Goal: Information Seeking & Learning: Learn about a topic

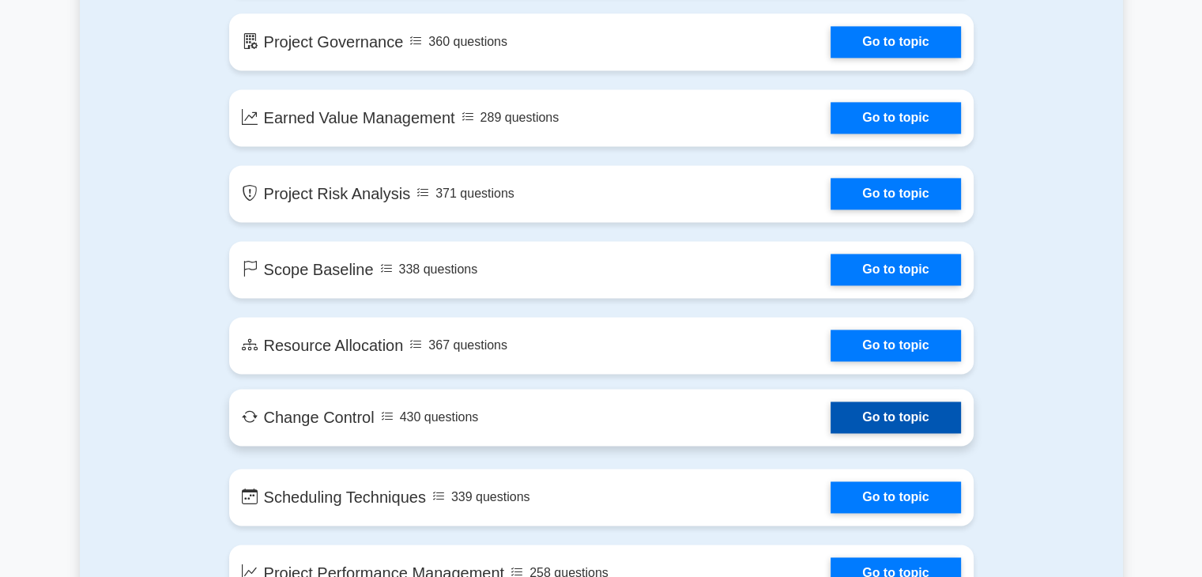
scroll to position [2133, 0]
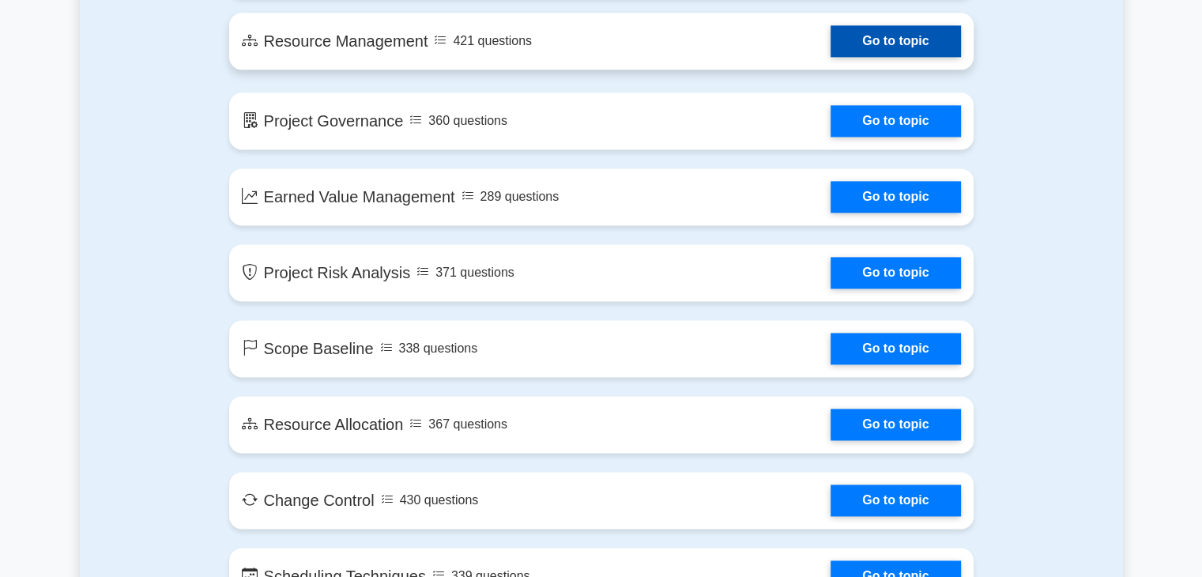
click at [897, 39] on link "Go to topic" at bounding box center [895, 41] width 130 height 32
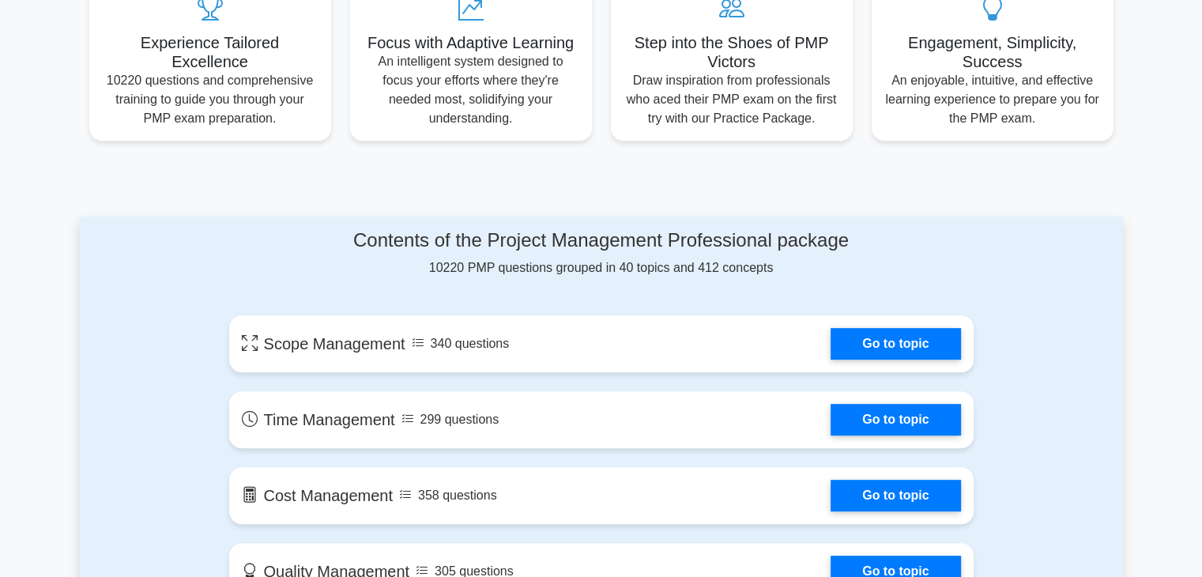
scroll to position [632, 0]
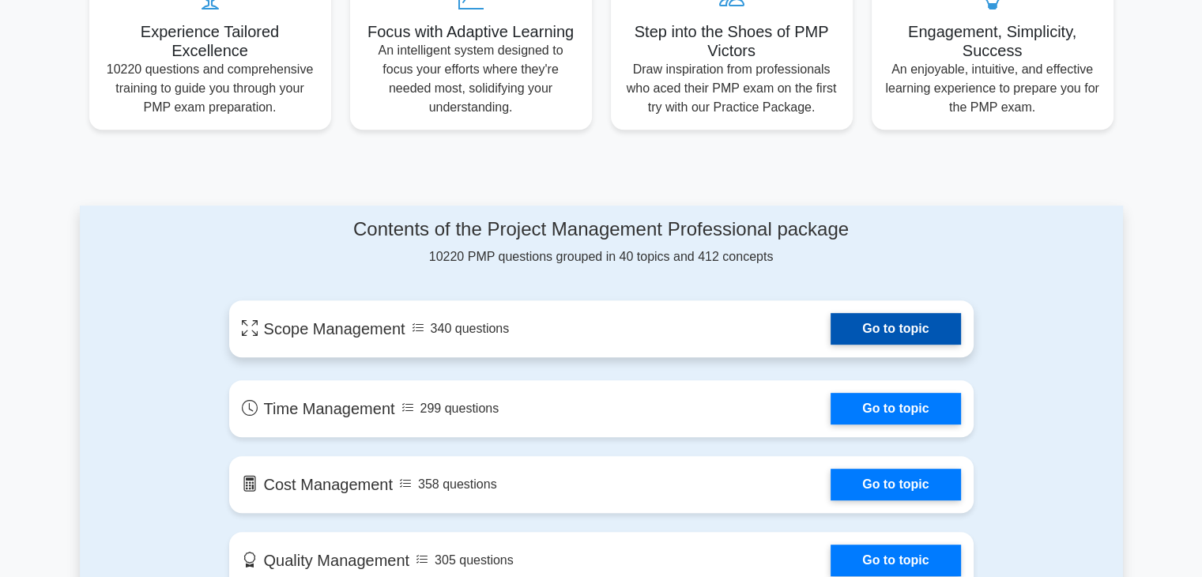
click at [888, 328] on link "Go to topic" at bounding box center [895, 329] width 130 height 32
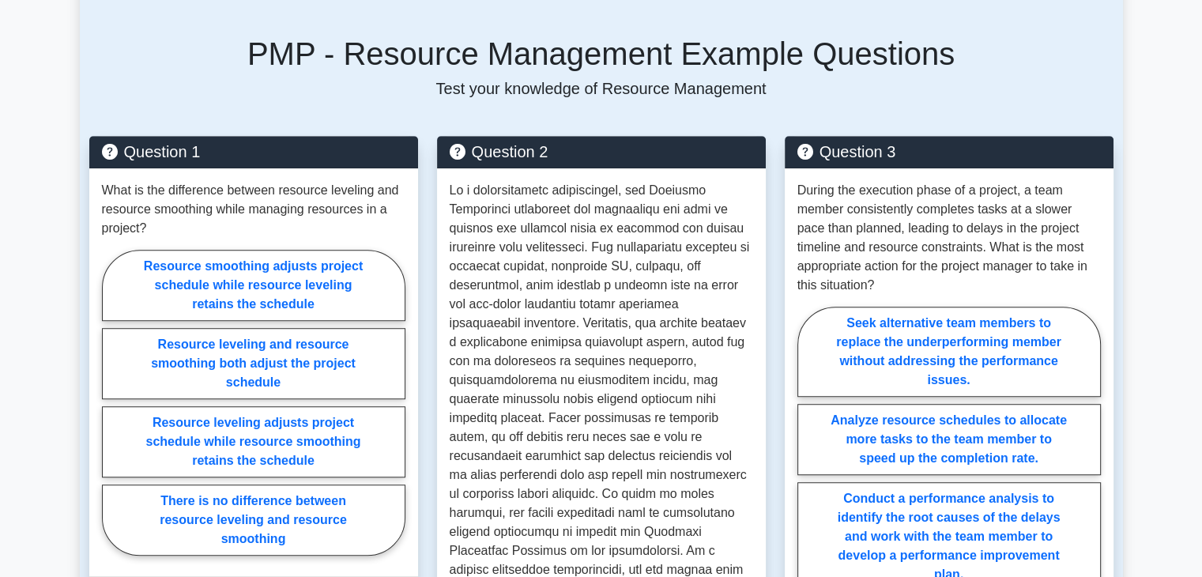
scroll to position [1027, 0]
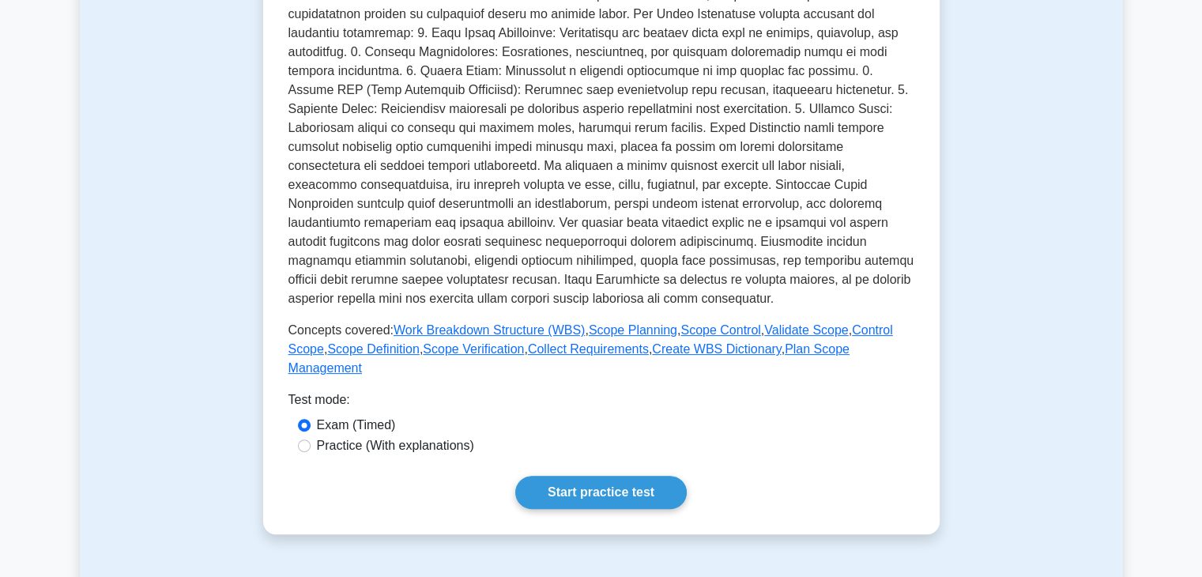
scroll to position [395, 0]
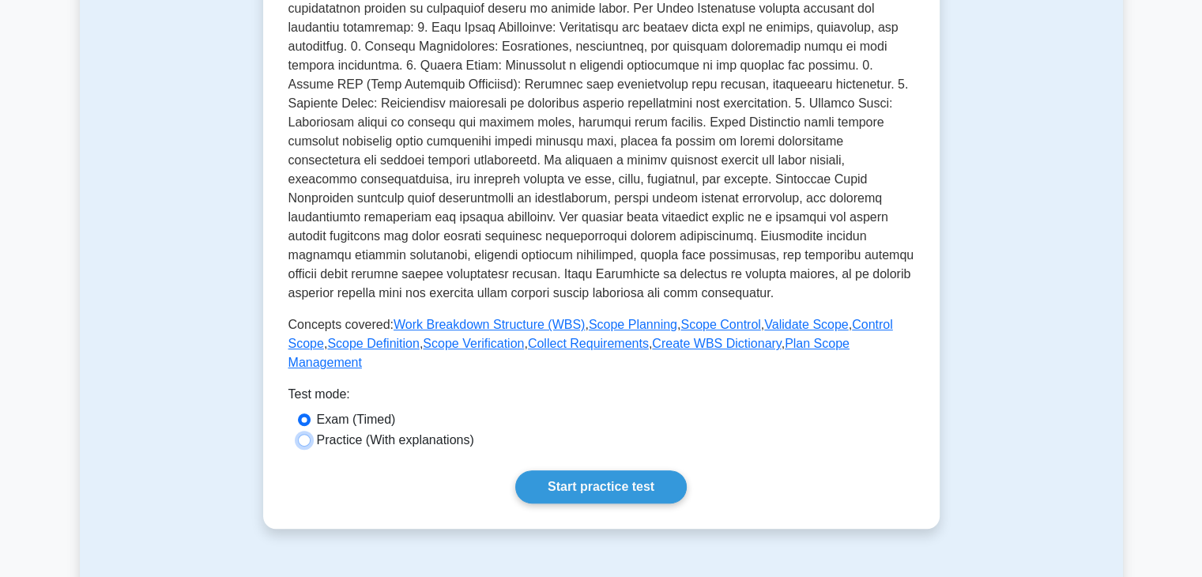
click at [303, 434] on input "Practice (With explanations)" at bounding box center [304, 440] width 13 height 13
radio input "true"
click at [635, 470] on link "Start practice test" at bounding box center [600, 486] width 171 height 33
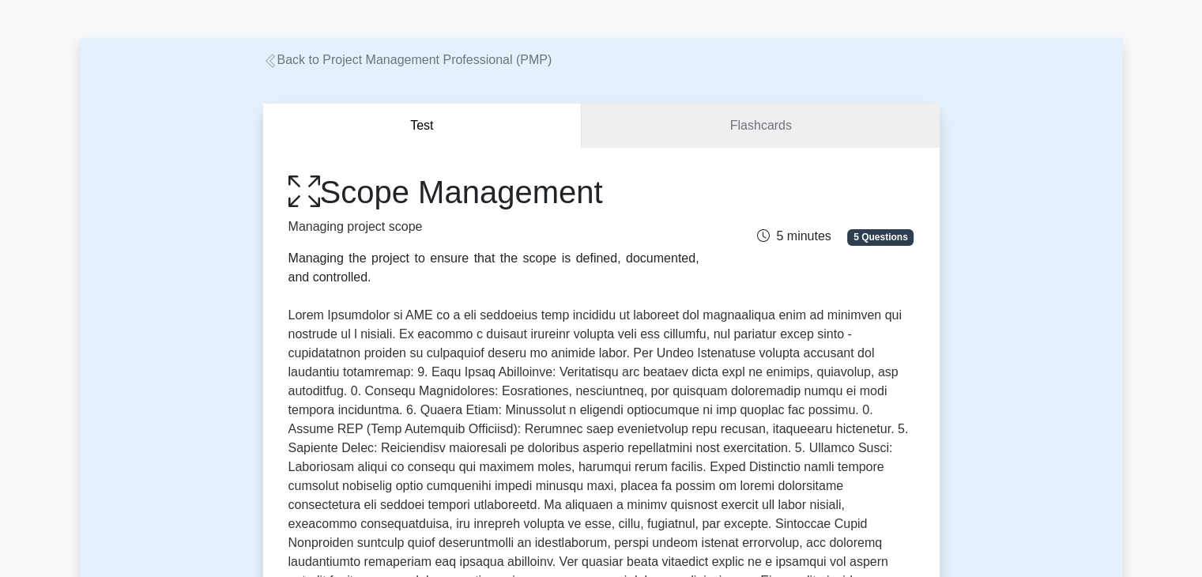
scroll to position [79, 0]
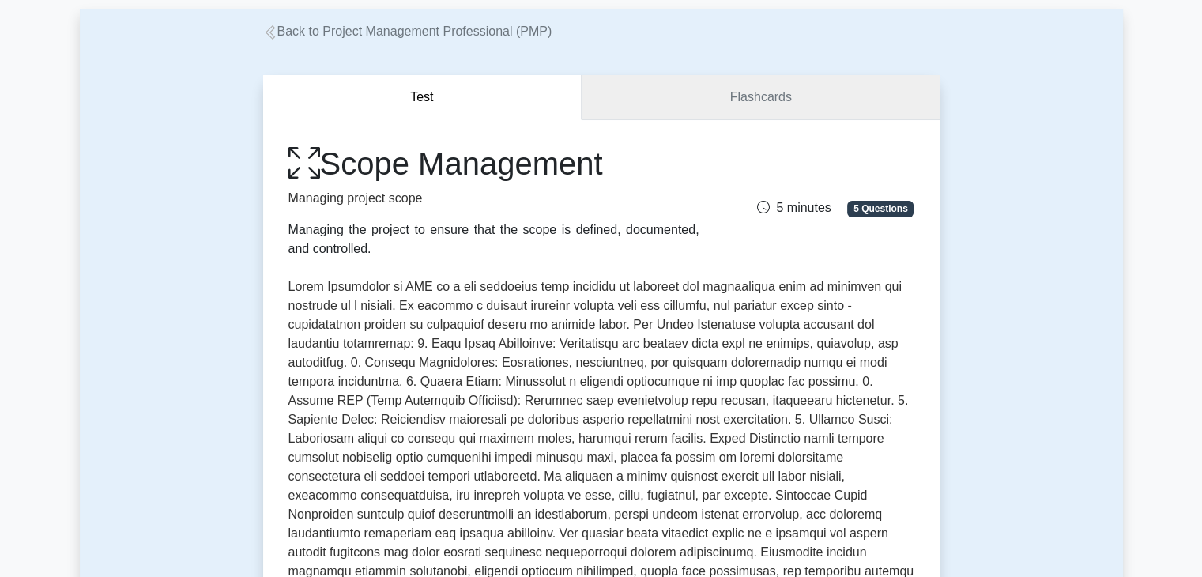
click at [770, 107] on link "Flashcards" at bounding box center [760, 97] width 357 height 45
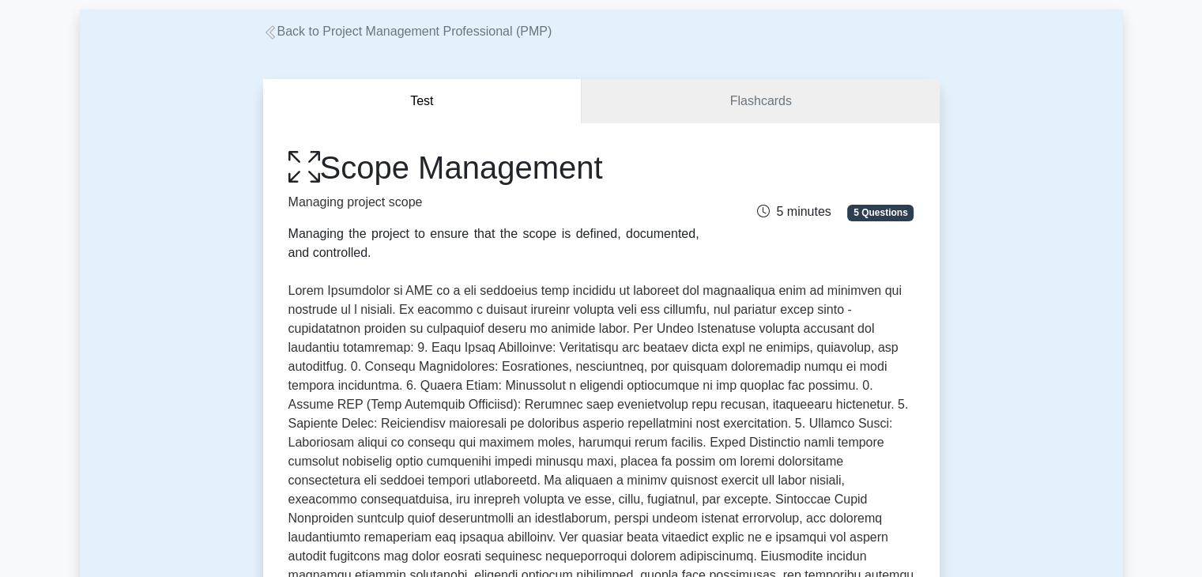
click at [427, 38] on link "Back to Project Management Professional (PMP)" at bounding box center [407, 30] width 289 height 13
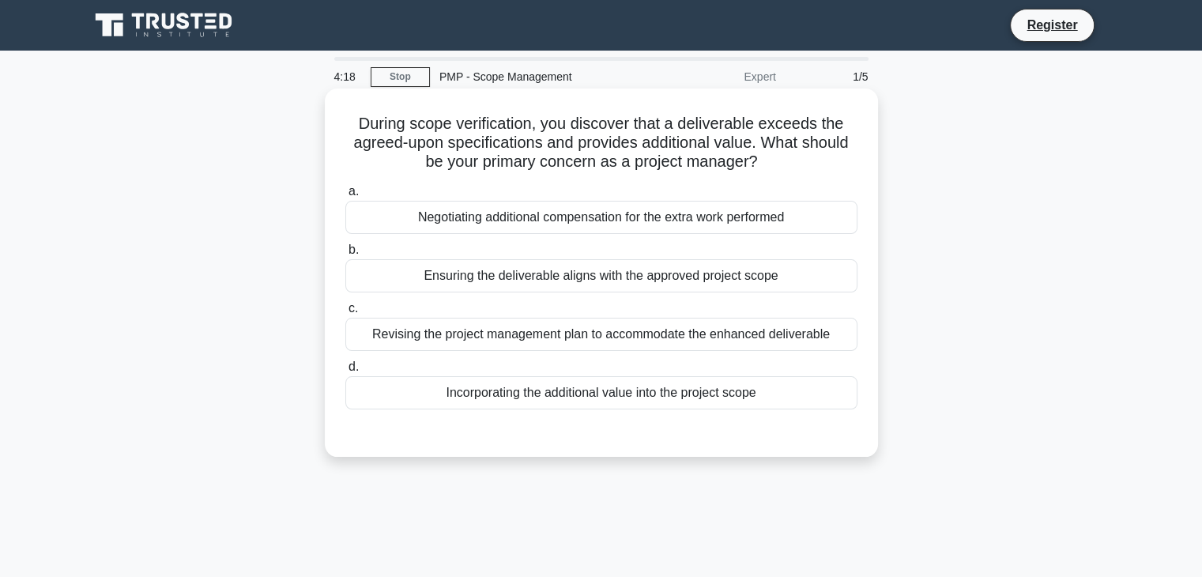
click at [634, 277] on div "Ensuring the deliverable aligns with the approved project scope" at bounding box center [601, 275] width 512 height 33
click at [345, 255] on input "b. Ensuring the deliverable aligns with the approved project scope" at bounding box center [345, 250] width 0 height 10
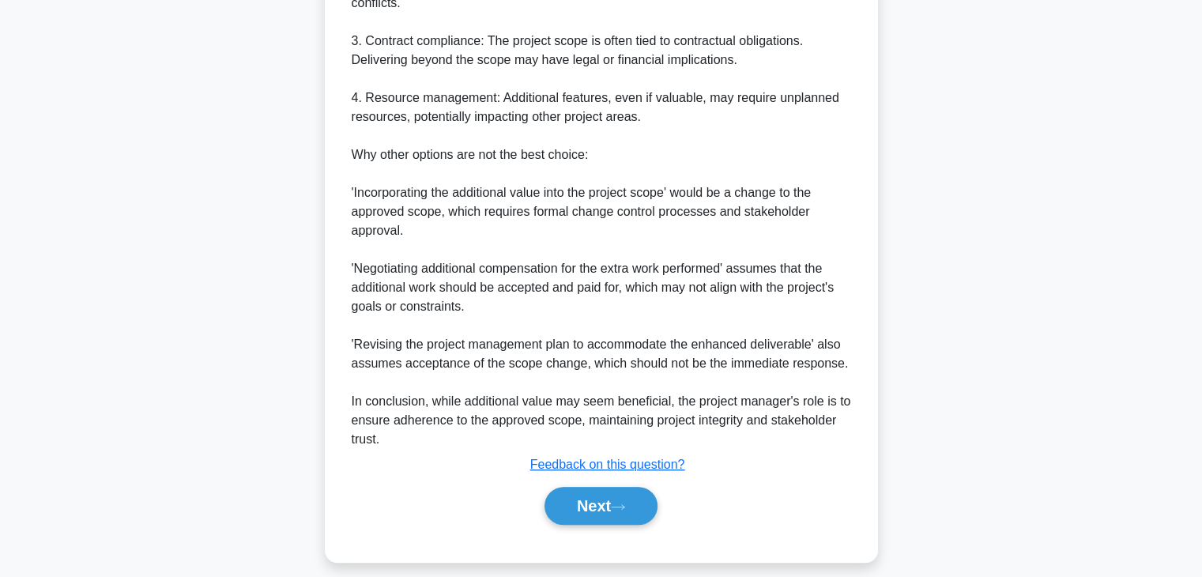
scroll to position [757, 0]
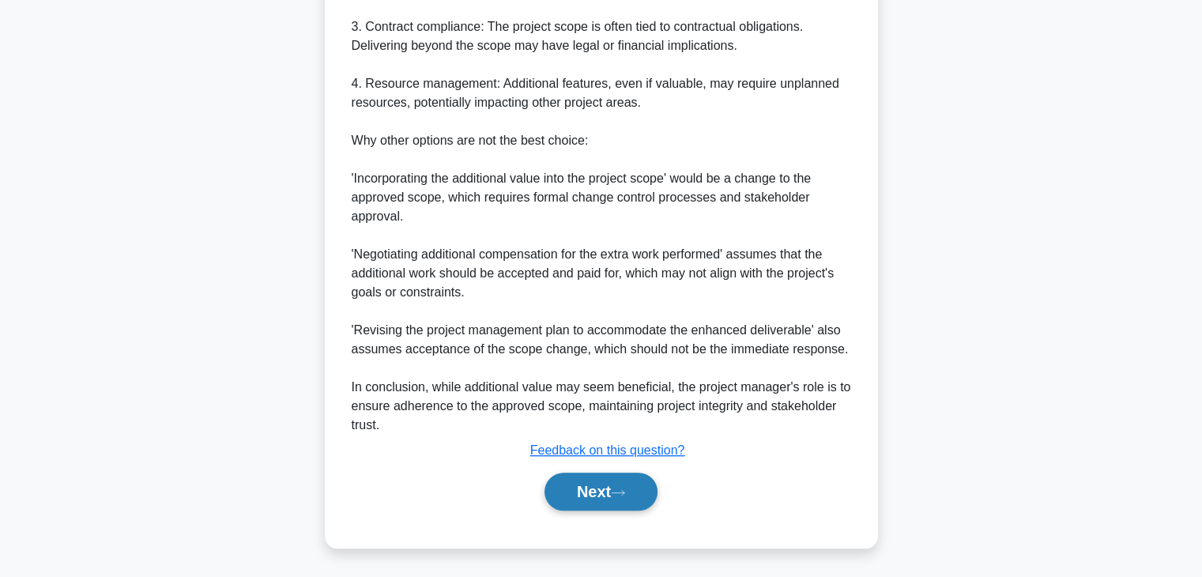
click at [583, 482] on button "Next" at bounding box center [600, 491] width 113 height 38
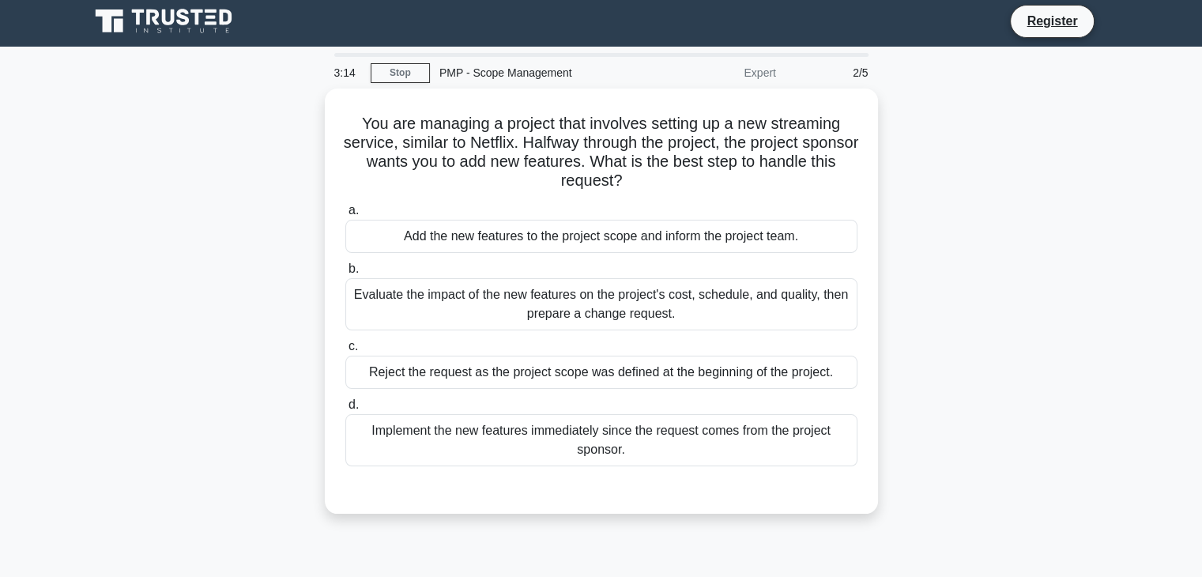
scroll to position [0, 0]
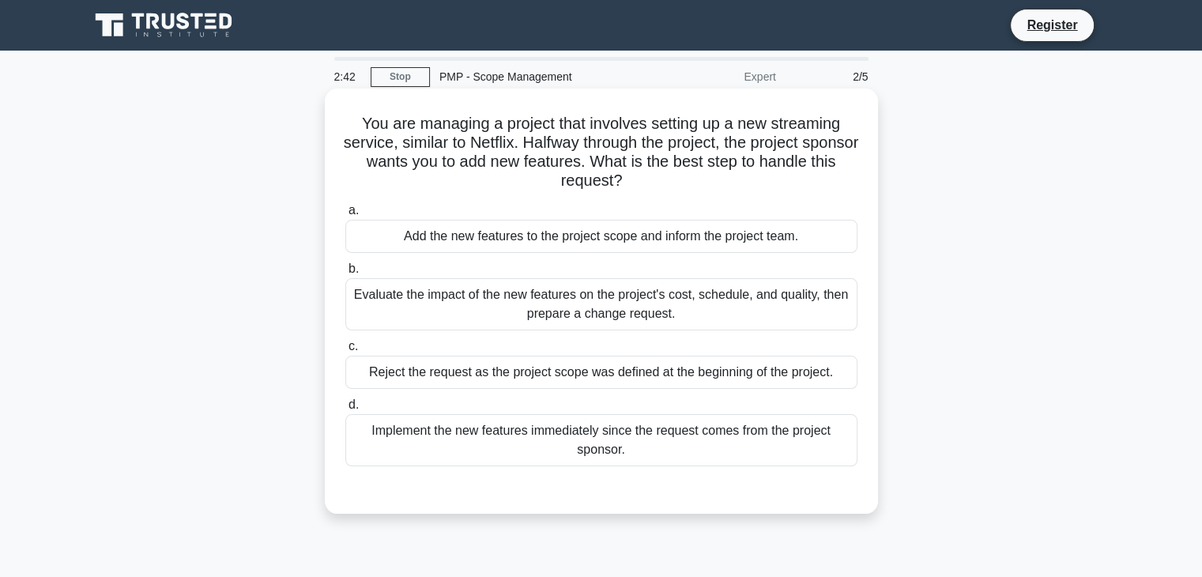
click at [650, 320] on div "Evaluate the impact of the new features on the project's cost, schedule, and qu…" at bounding box center [601, 304] width 512 height 52
click at [345, 274] on input "b. Evaluate the impact of the new features on the project's cost, schedule, and…" at bounding box center [345, 269] width 0 height 10
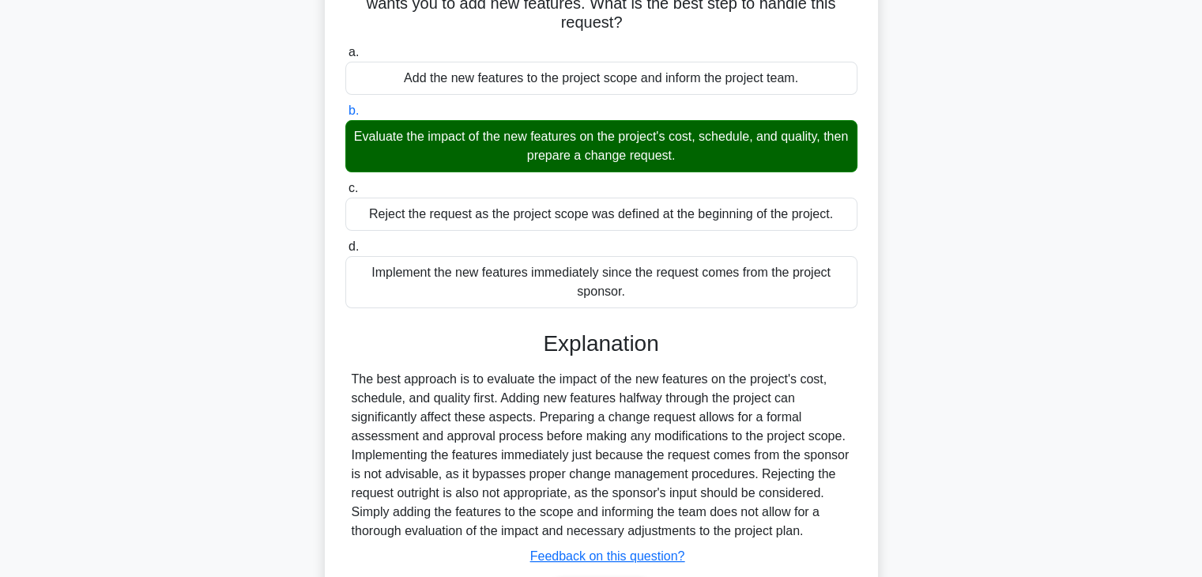
scroll to position [237, 0]
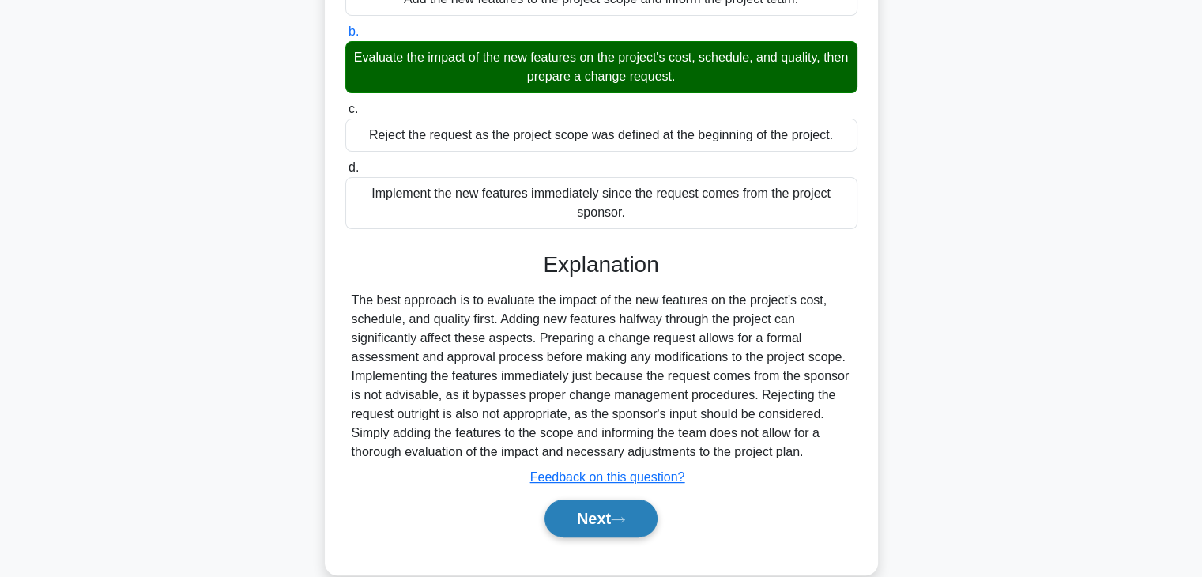
click at [625, 527] on button "Next" at bounding box center [600, 518] width 113 height 38
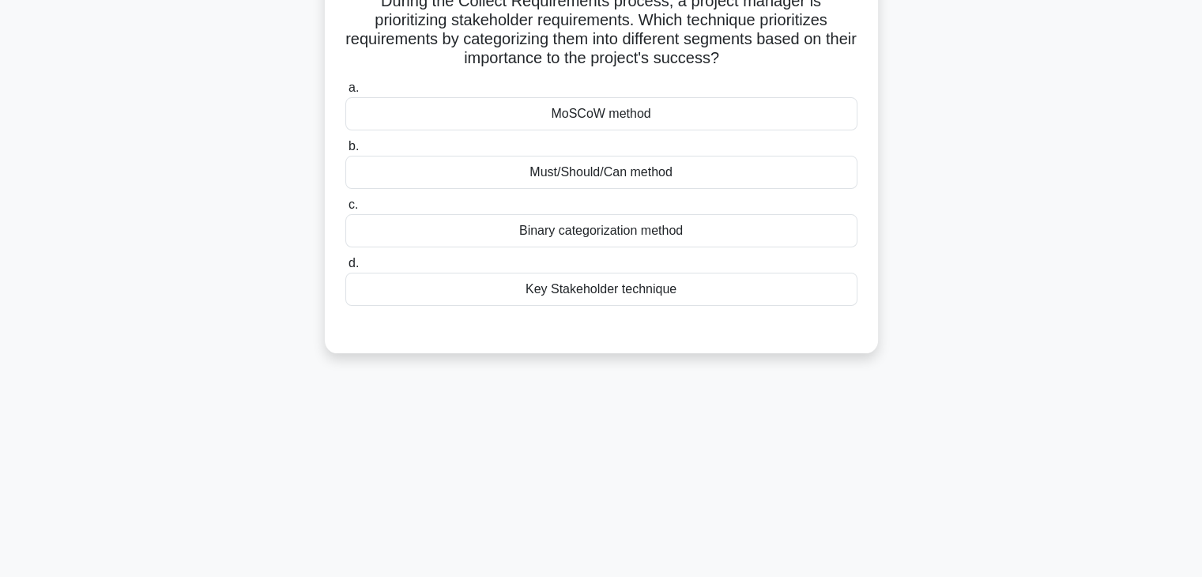
scroll to position [0, 0]
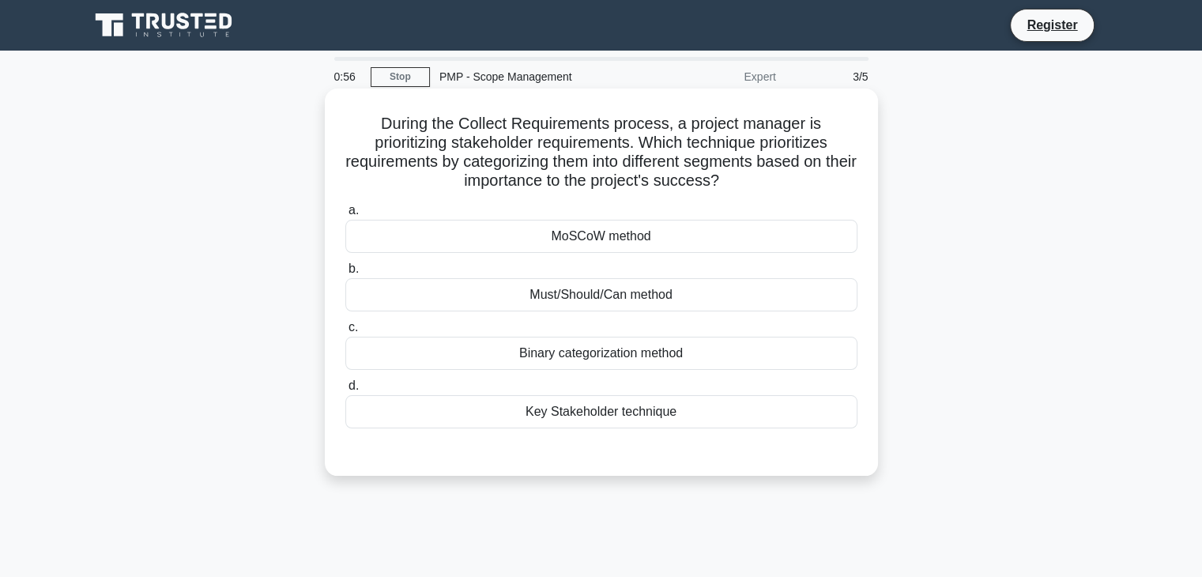
click at [651, 243] on div "MoSCoW method" at bounding box center [601, 236] width 512 height 33
click at [345, 216] on input "a. MoSCoW method" at bounding box center [345, 210] width 0 height 10
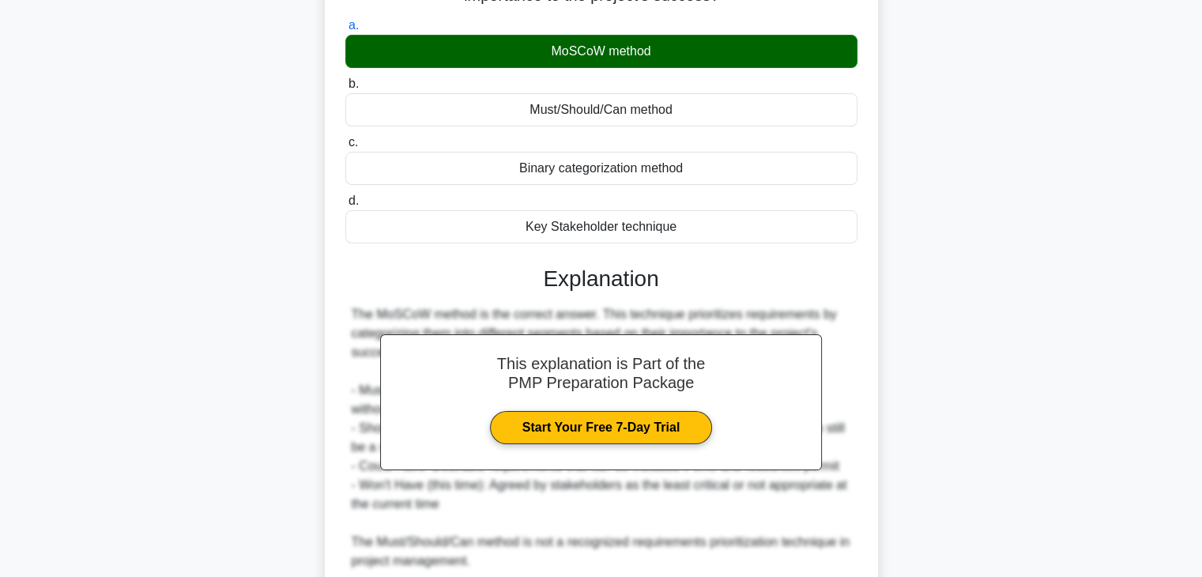
scroll to position [158, 0]
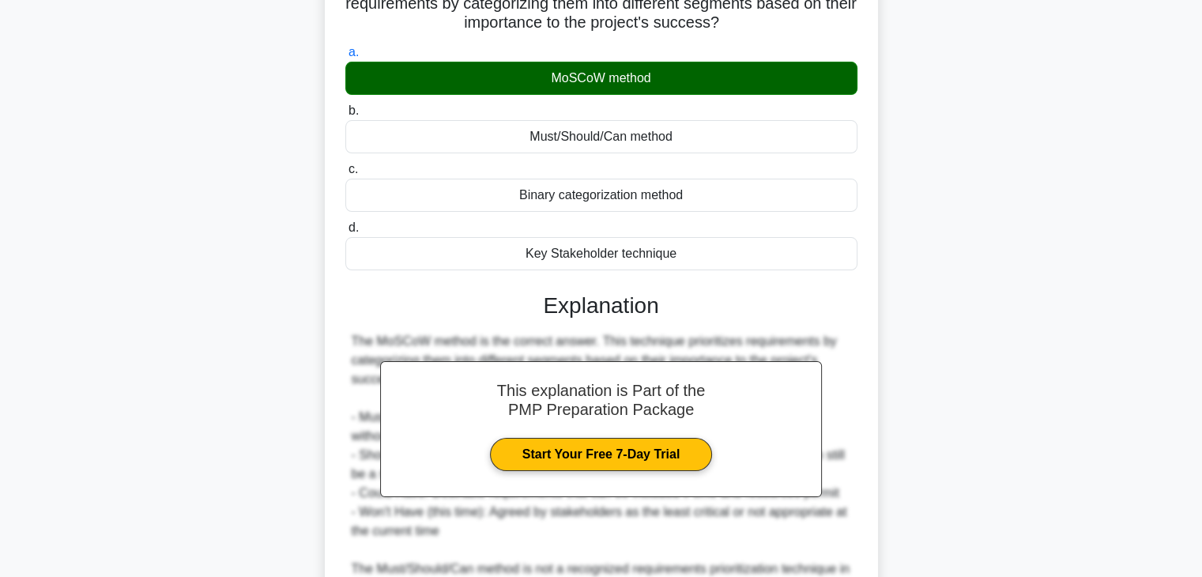
click at [724, 141] on div "Must/Should/Can method" at bounding box center [601, 136] width 512 height 33
click at [345, 116] on input "b. Must/Should/Can method" at bounding box center [345, 111] width 0 height 10
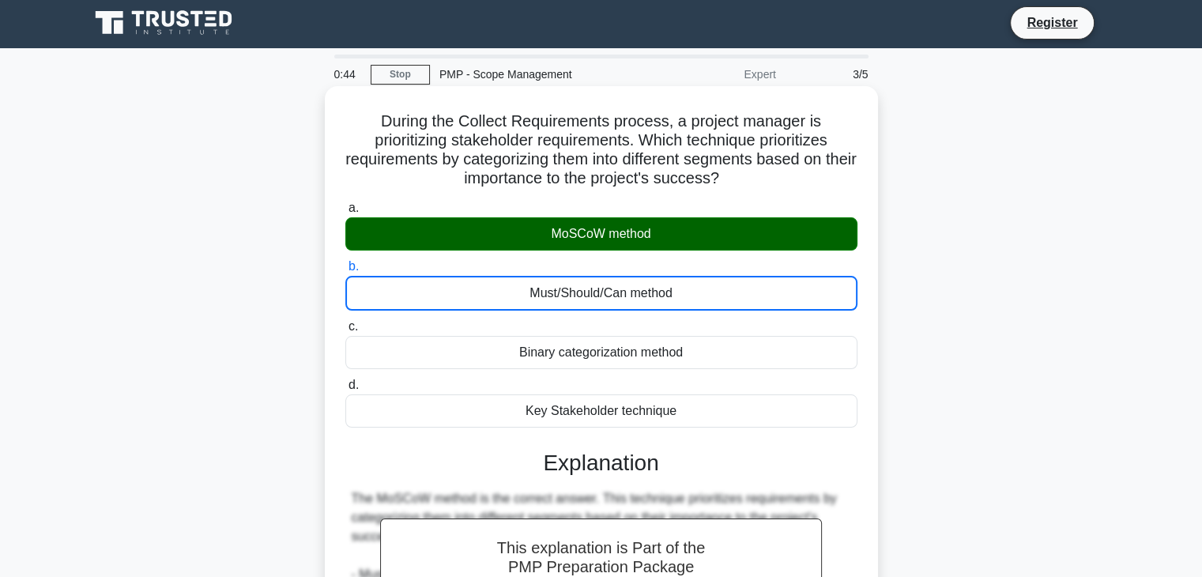
scroll to position [0, 0]
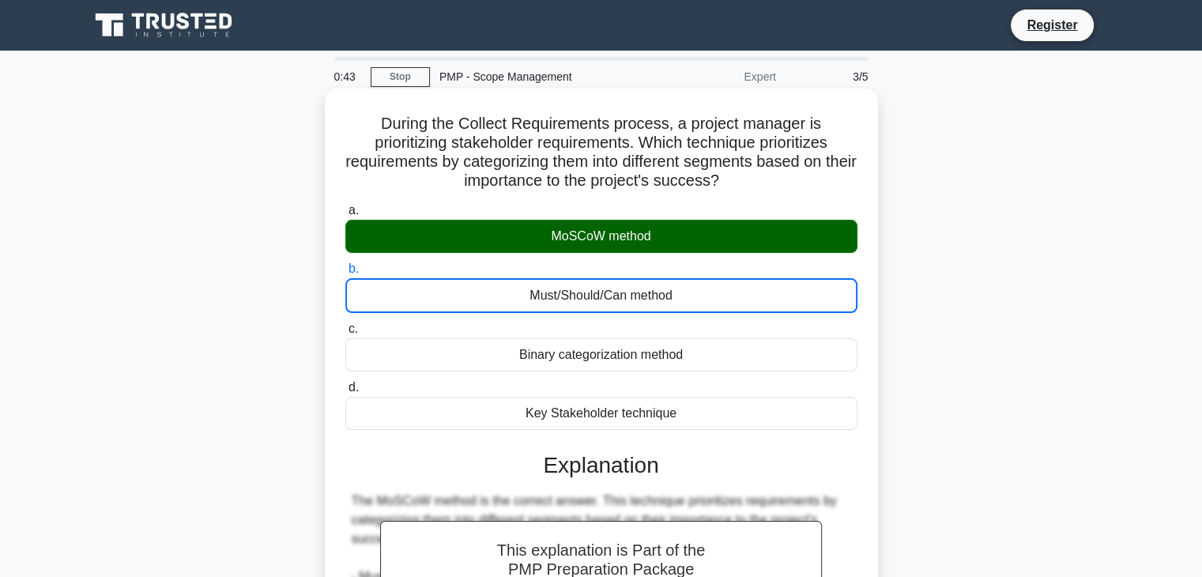
click at [727, 225] on div "MoSCoW method" at bounding box center [601, 236] width 512 height 33
click at [345, 216] on input "a. MoSCoW method" at bounding box center [345, 210] width 0 height 10
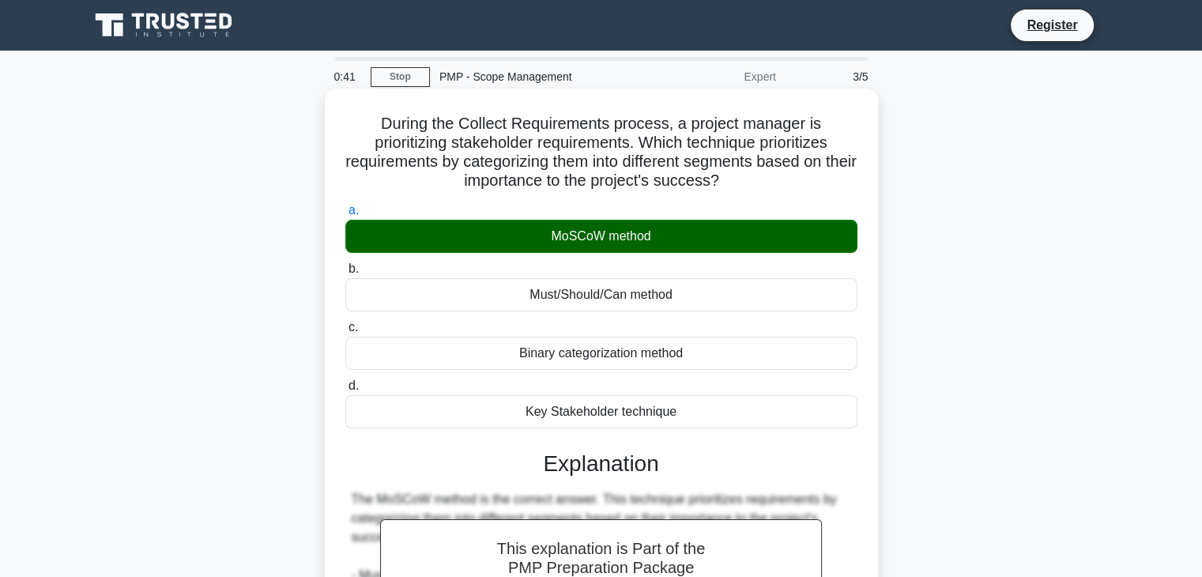
click at [733, 239] on div "MoSCoW method" at bounding box center [601, 236] width 512 height 33
click at [345, 216] on input "a. MoSCoW method" at bounding box center [345, 210] width 0 height 10
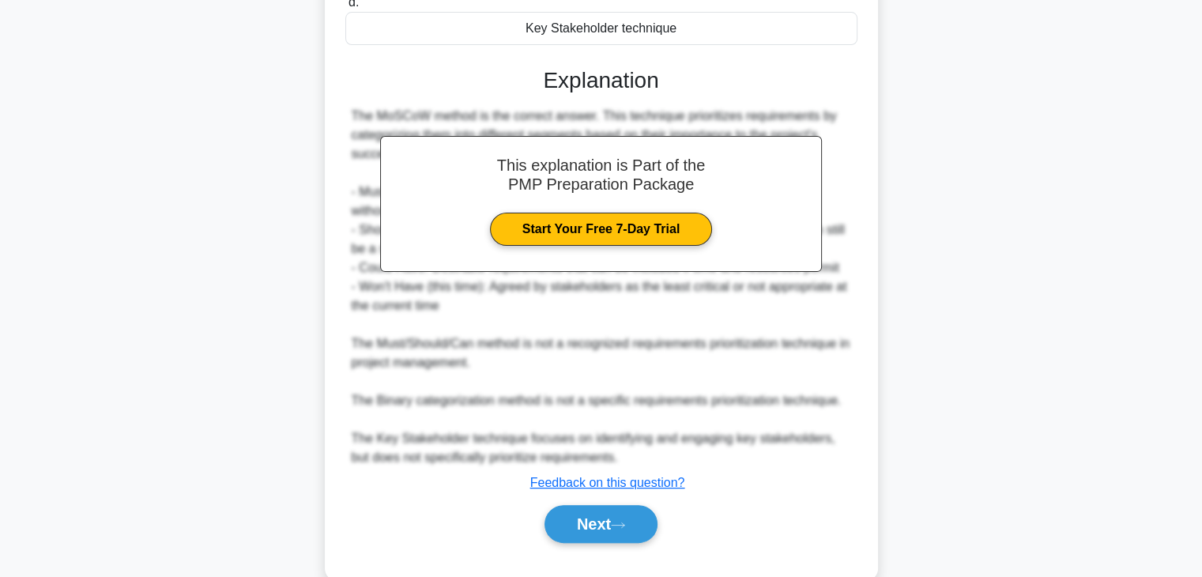
scroll to position [395, 0]
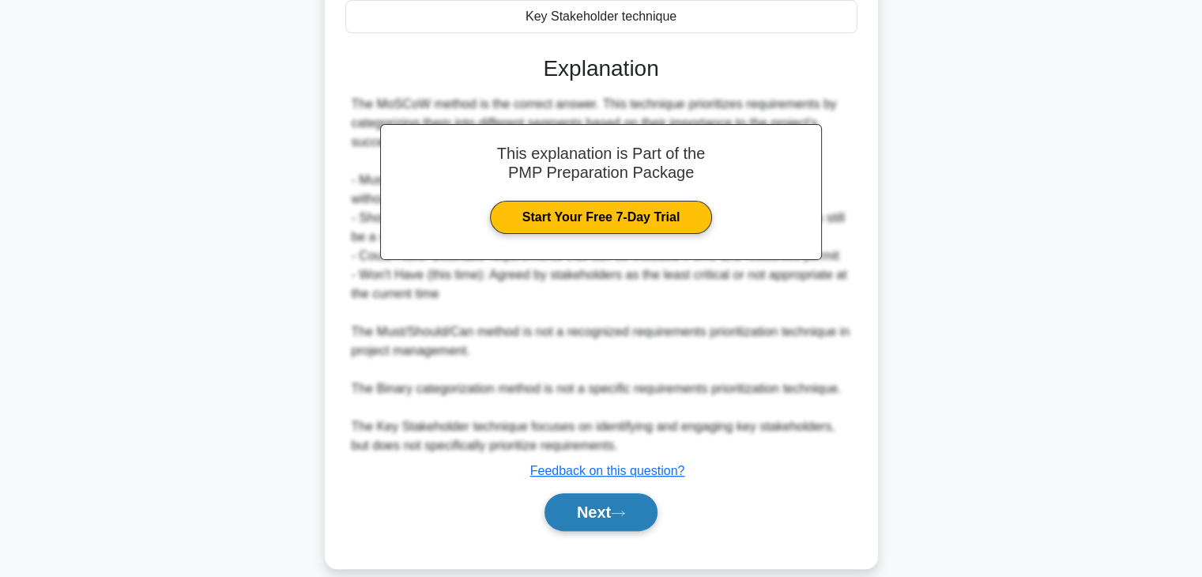
click at [609, 506] on button "Next" at bounding box center [600, 512] width 113 height 38
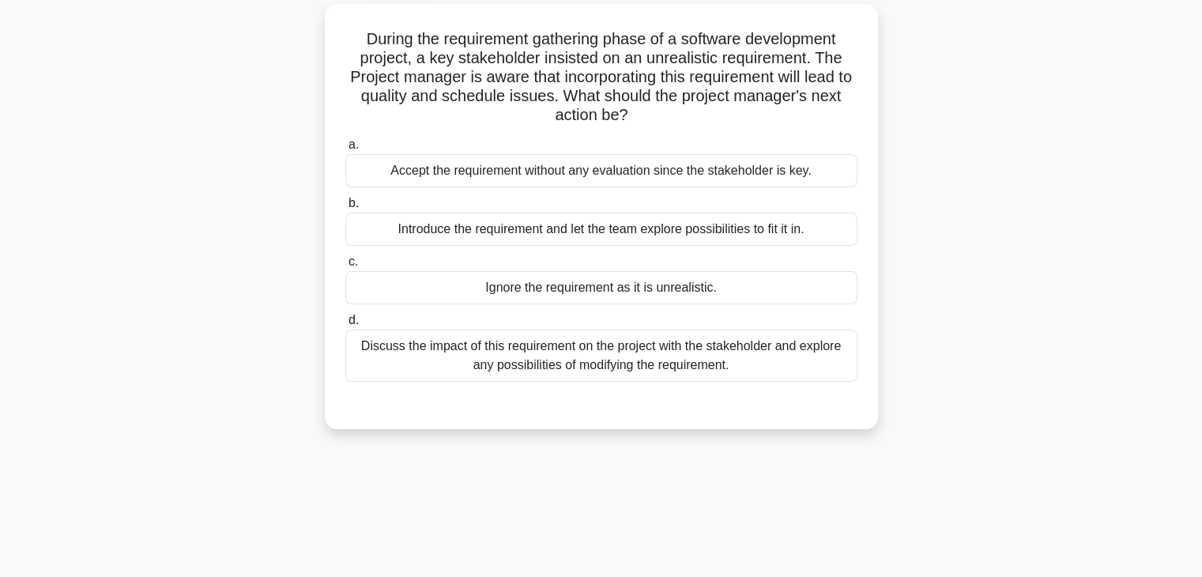
scroll to position [40, 0]
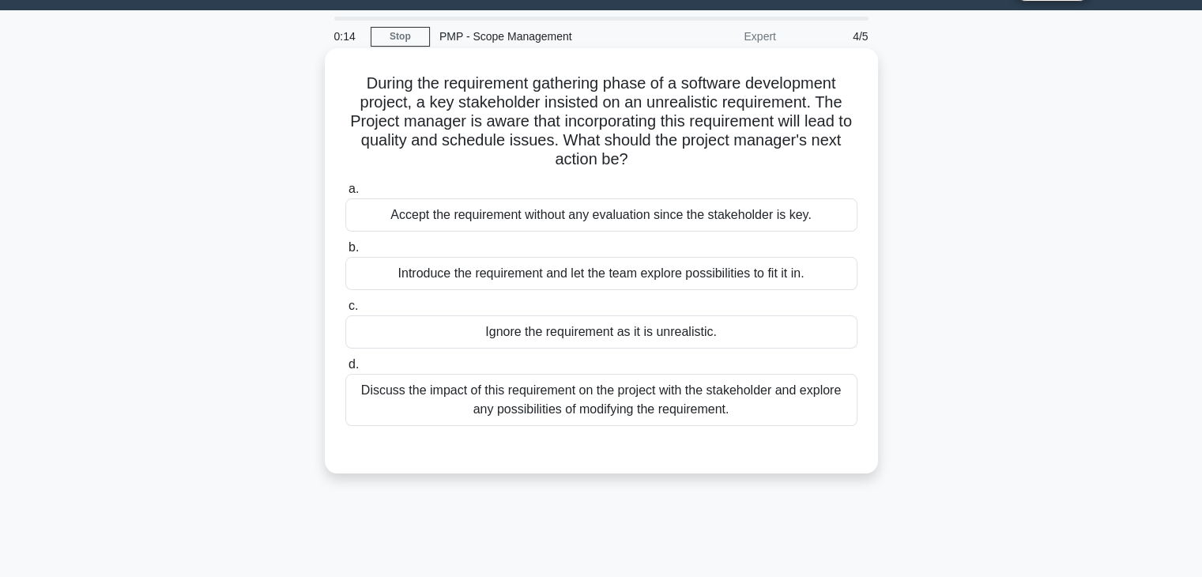
click at [701, 408] on div "Discuss the impact of this requirement on the project with the stakeholder and …" at bounding box center [601, 400] width 512 height 52
click at [345, 370] on input "d. Discuss the impact of this requirement on the project with the stakeholder a…" at bounding box center [345, 365] width 0 height 10
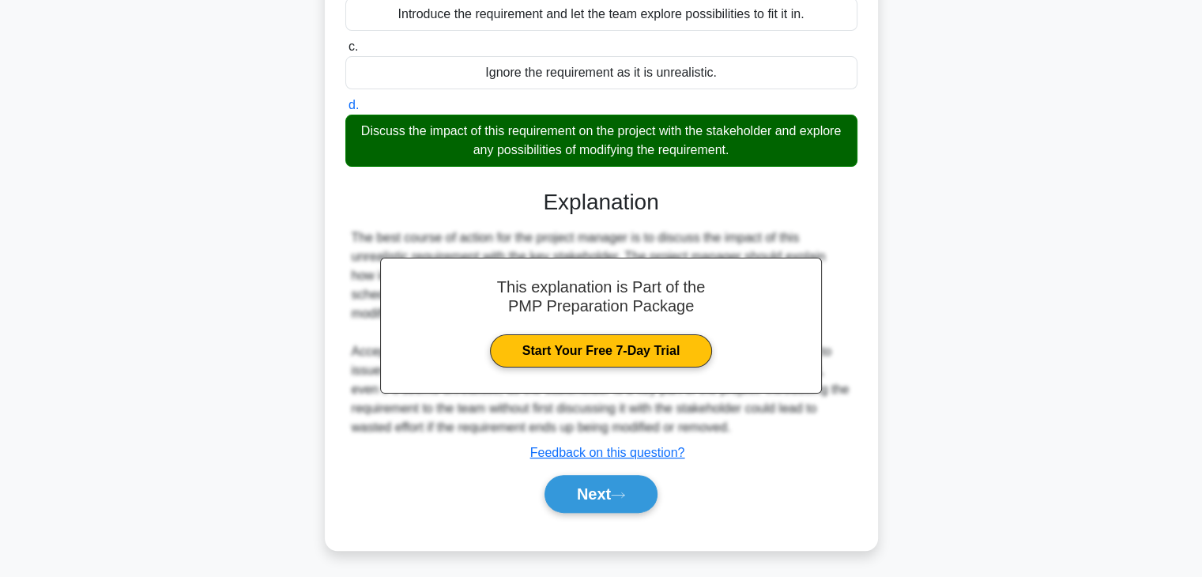
scroll to position [302, 0]
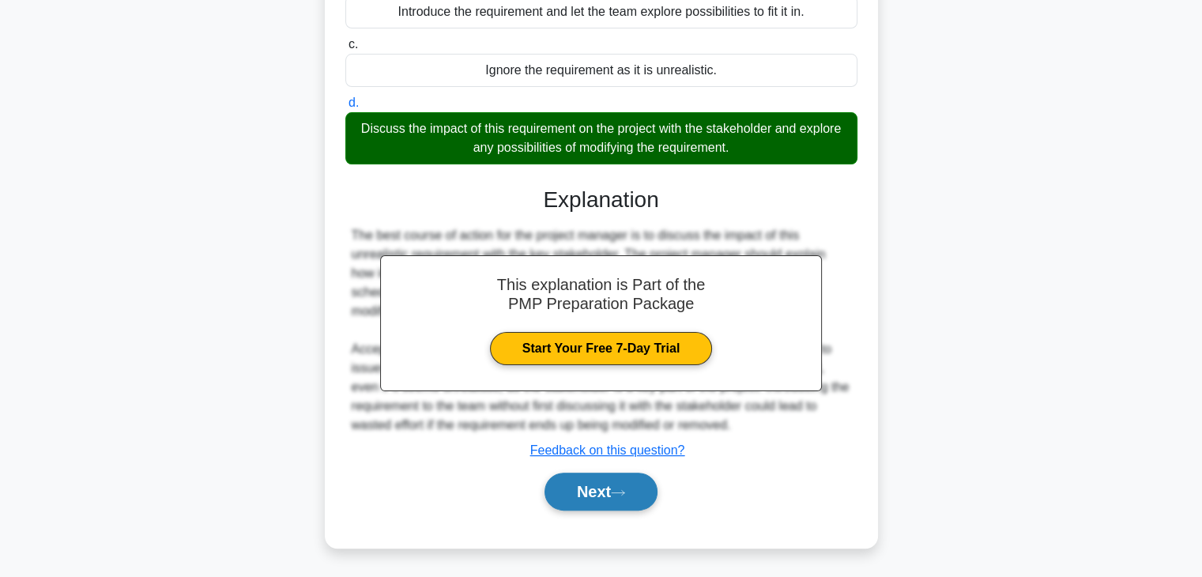
click at [625, 488] on icon at bounding box center [618, 492] width 14 height 9
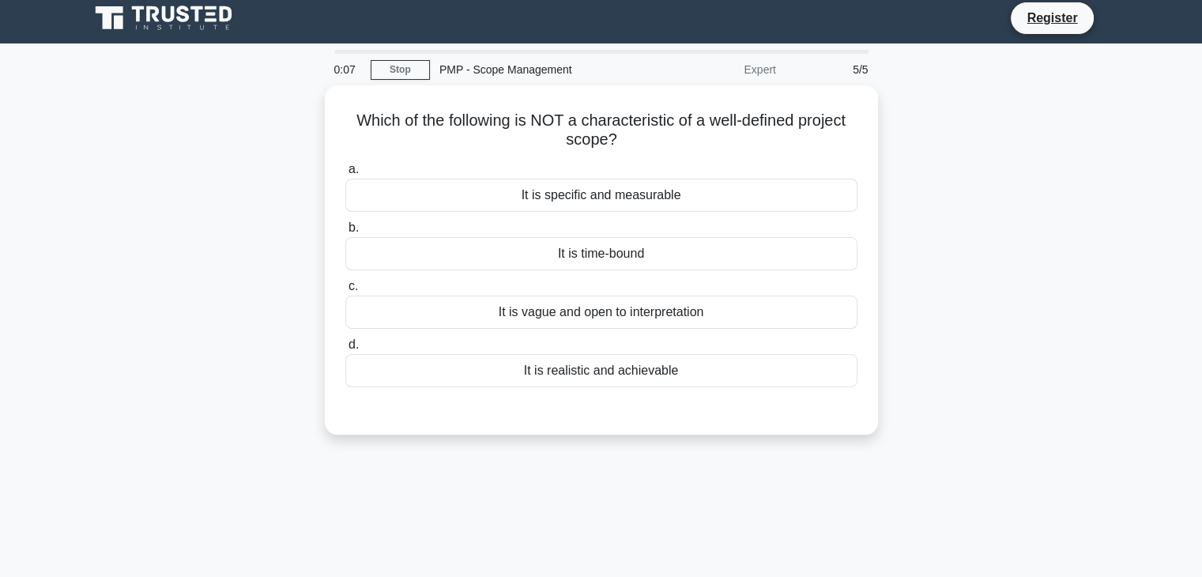
scroll to position [0, 0]
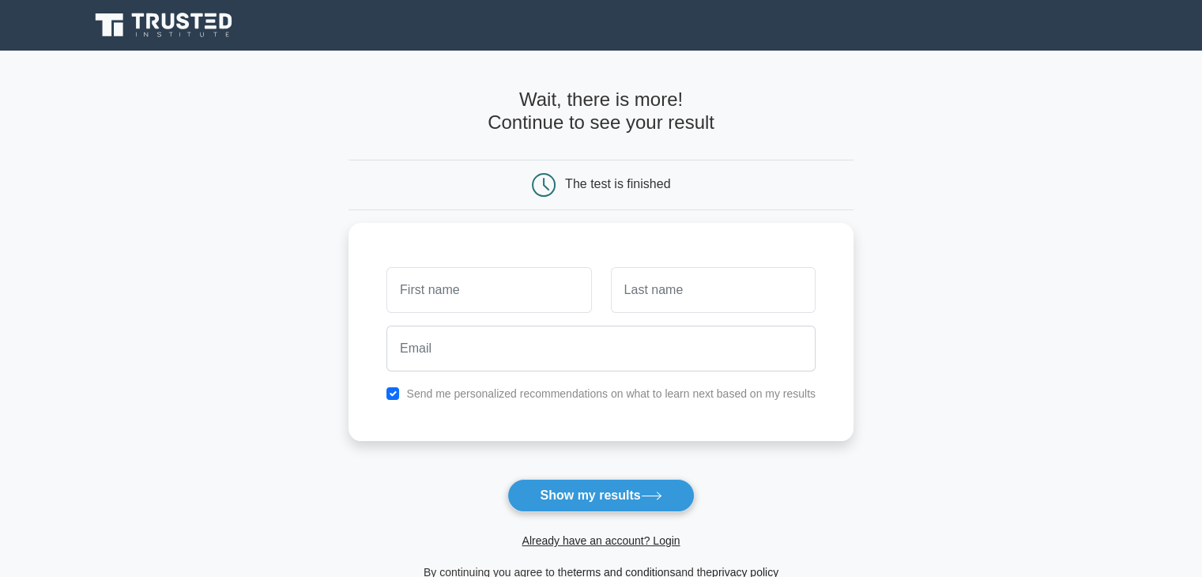
scroll to position [79, 0]
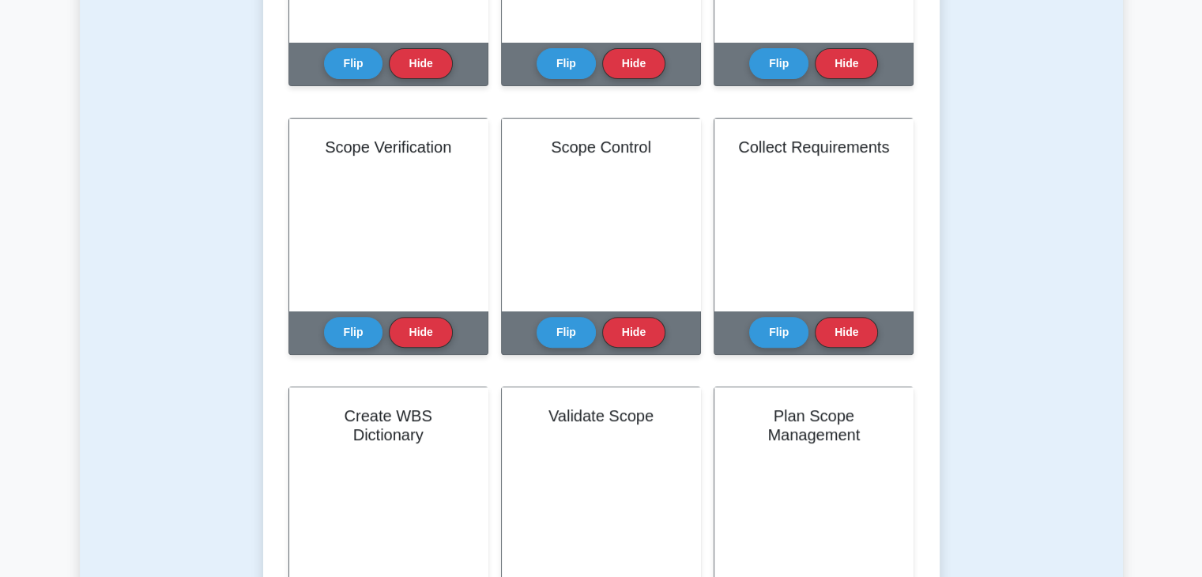
scroll to position [158, 0]
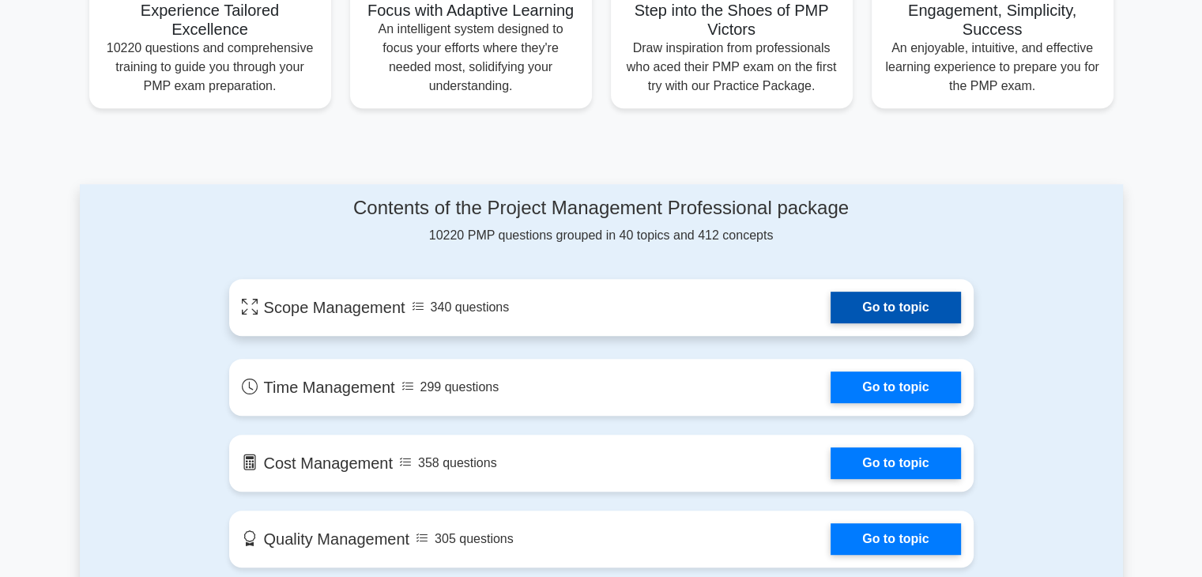
scroll to position [790, 0]
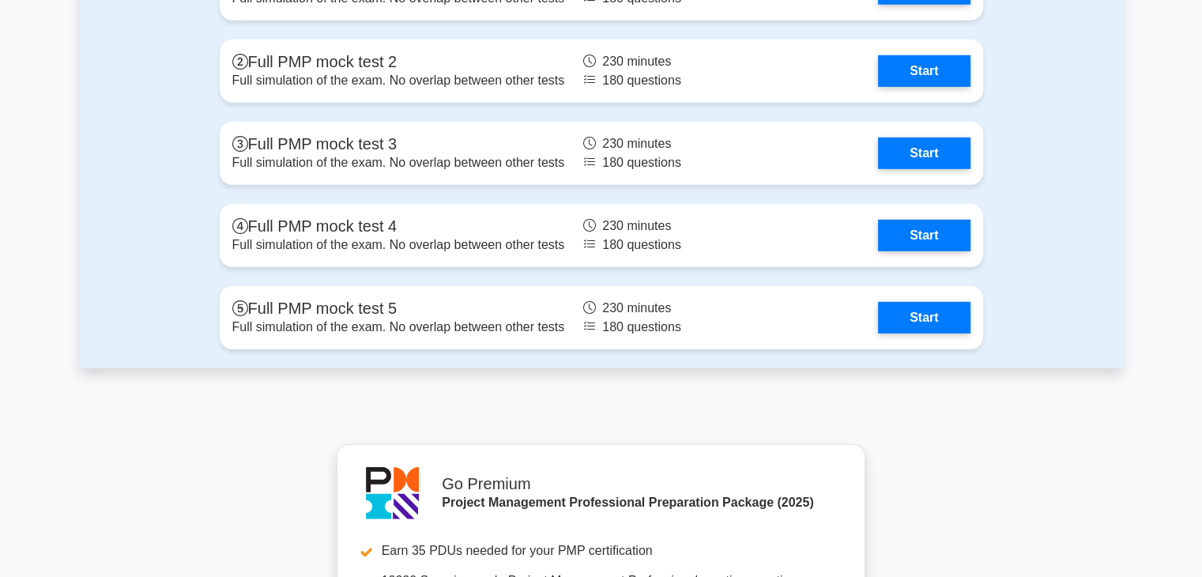
scroll to position [4425, 0]
